Goal: Find contact information: Find contact information

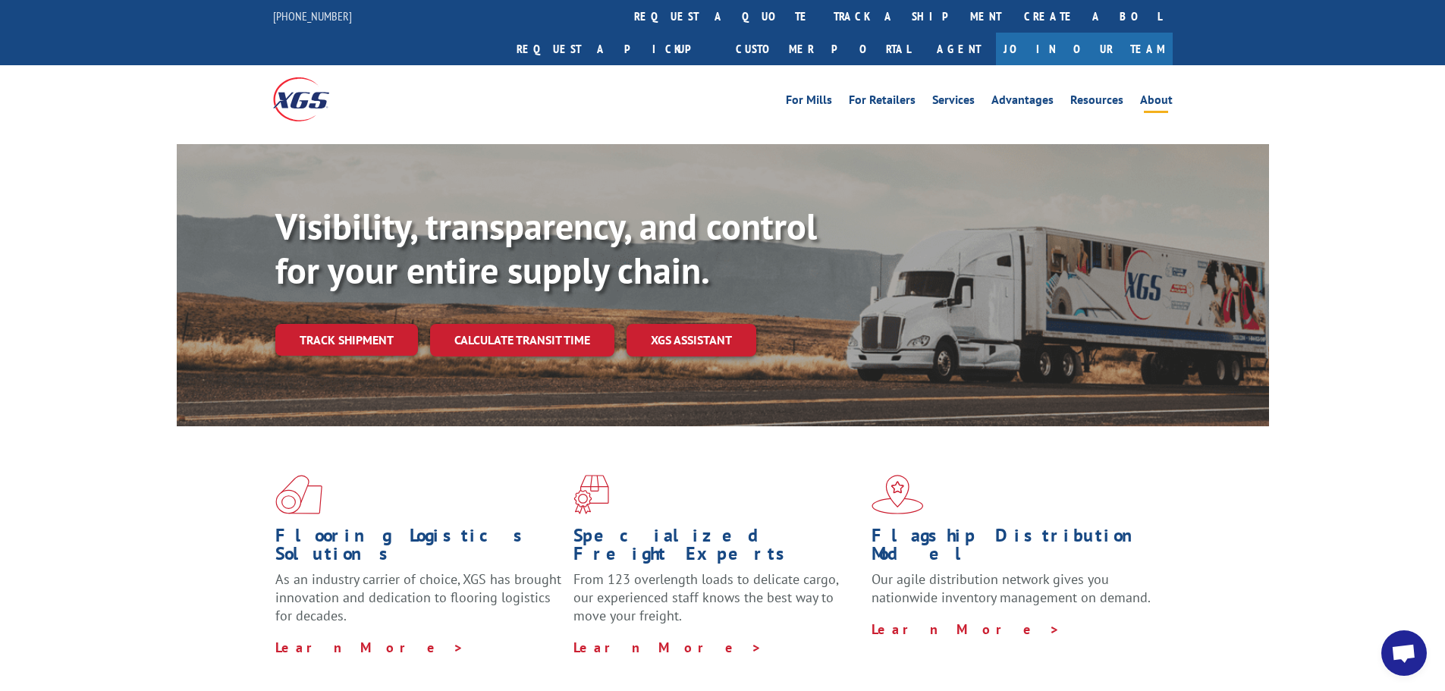
click at [1156, 94] on link "About" at bounding box center [1156, 102] width 33 height 17
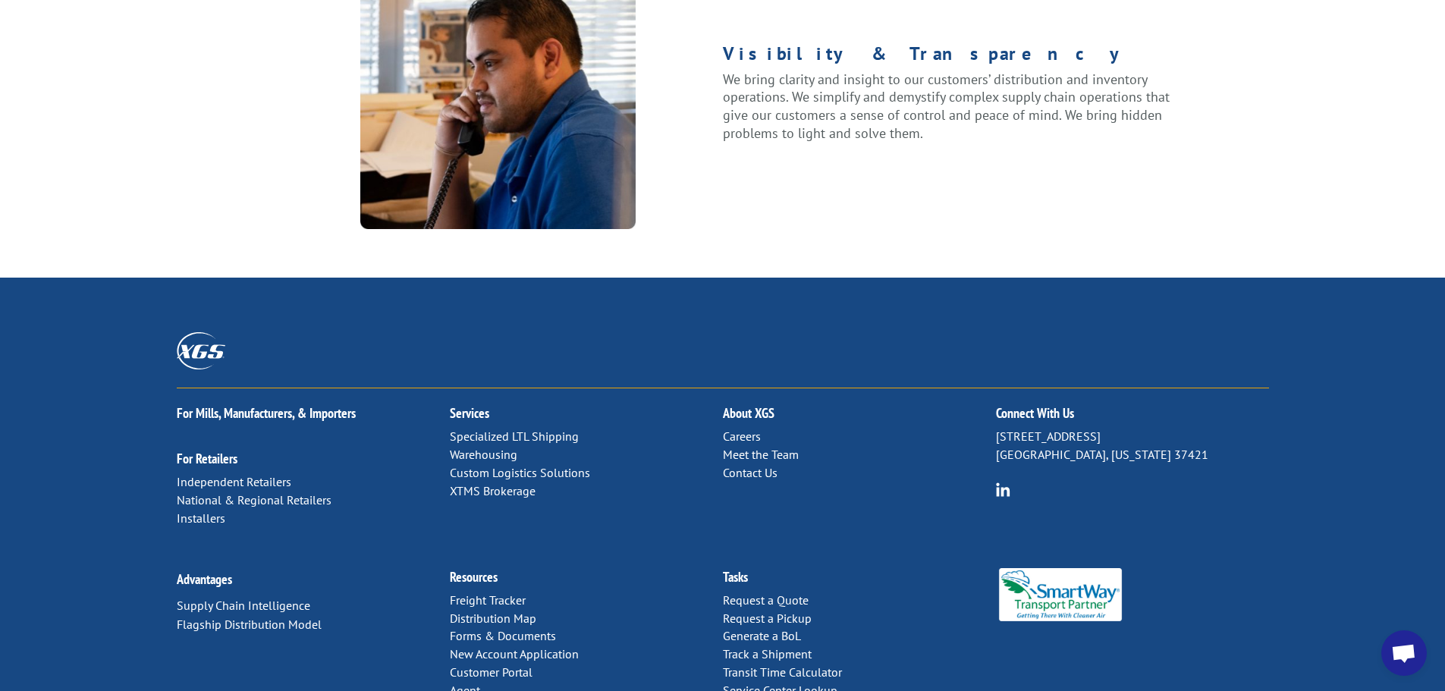
scroll to position [1878, 0]
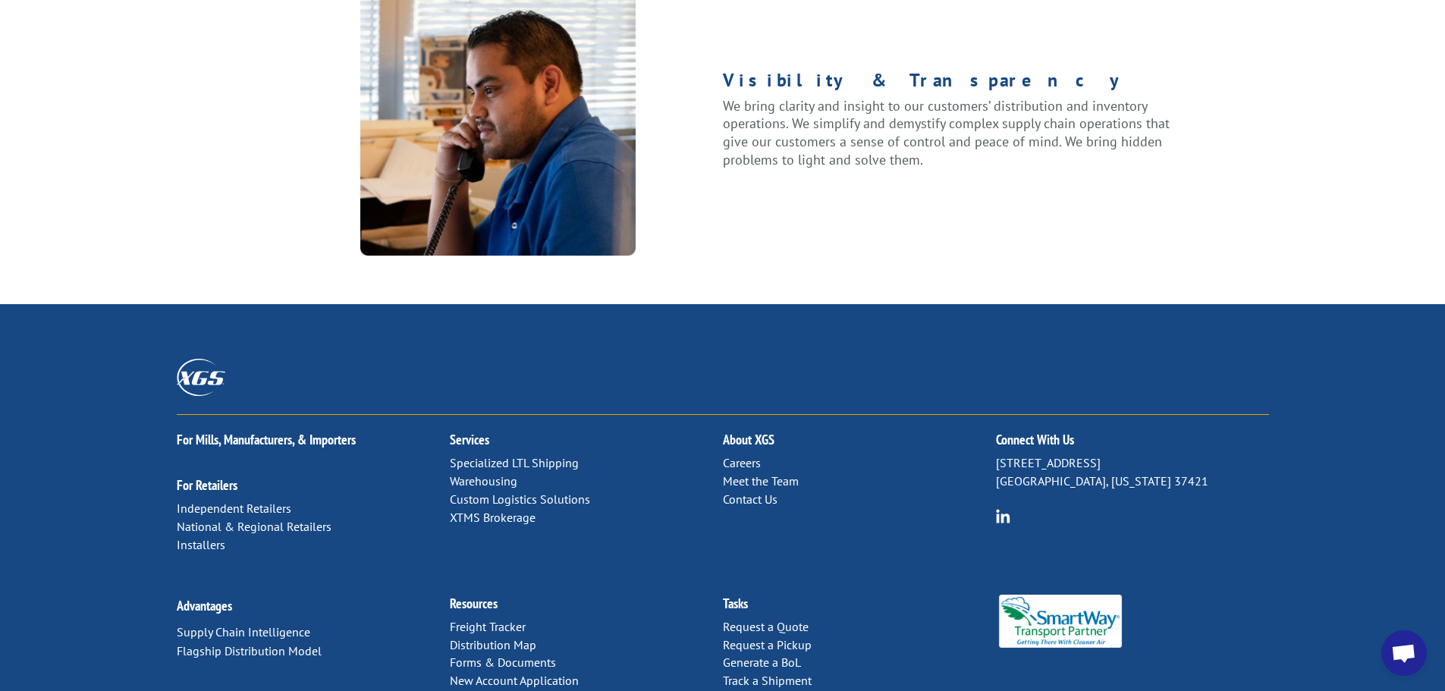
click at [764, 492] on link "Contact Us" at bounding box center [750, 499] width 55 height 15
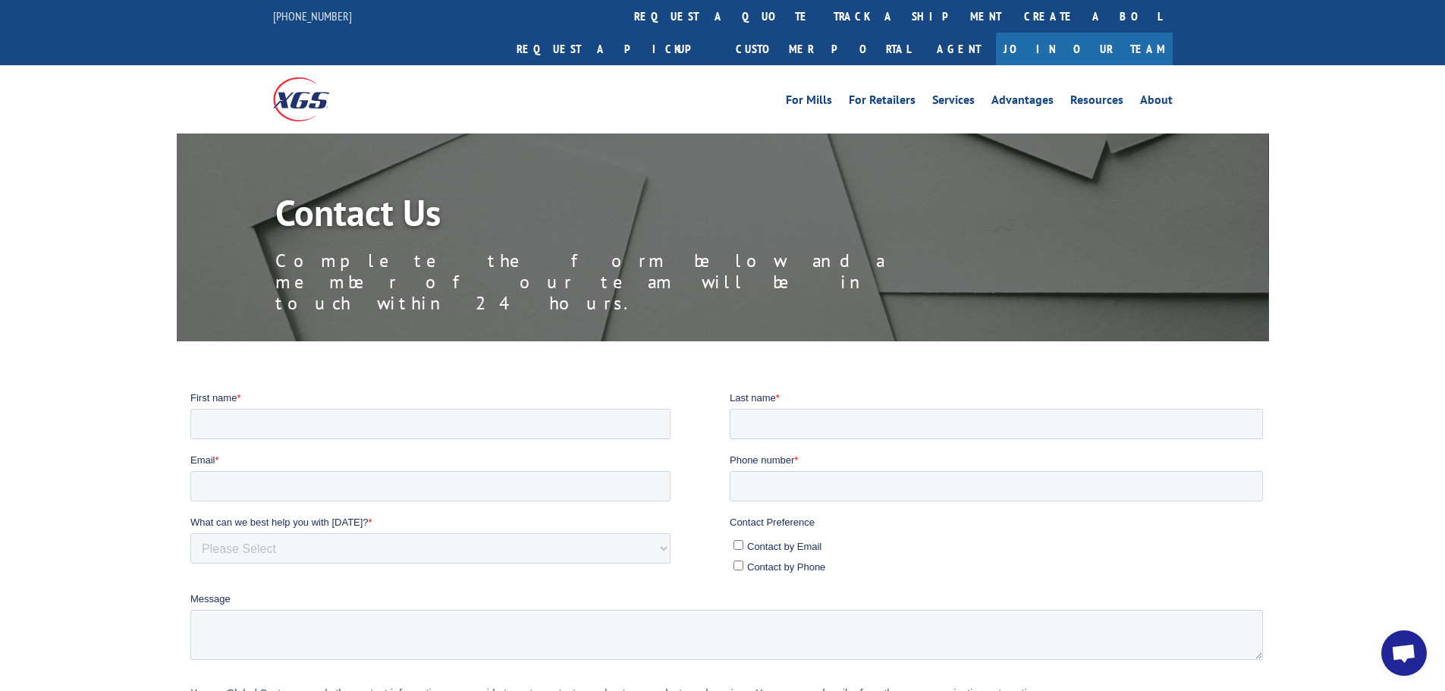
click at [737, 552] on label "Contact by Email" at bounding box center [998, 545] width 530 height 16
click at [737, 549] on input "Contact by Email" at bounding box center [738, 544] width 10 height 10
click at [736, 541] on input "Contact by Email" at bounding box center [738, 544] width 10 height 10
checkbox input "false"
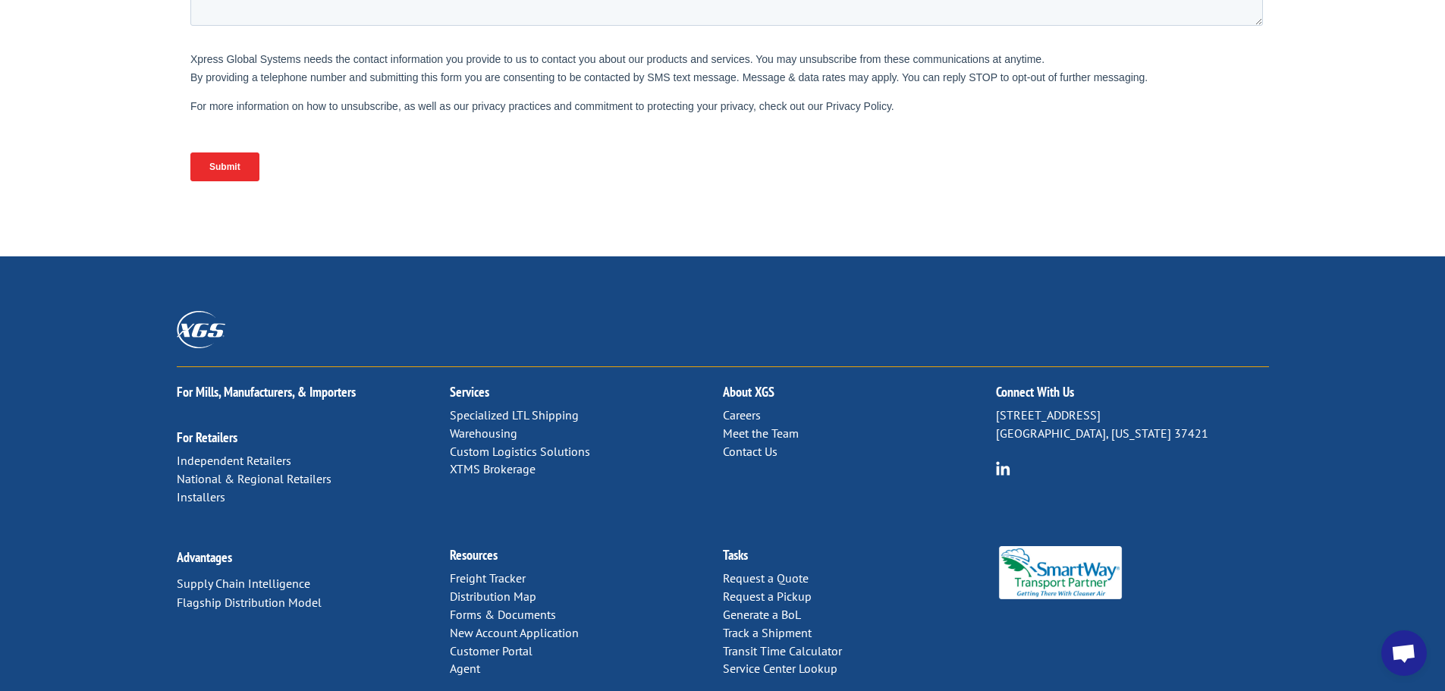
scroll to position [637, 0]
